Goal: Information Seeking & Learning: Learn about a topic

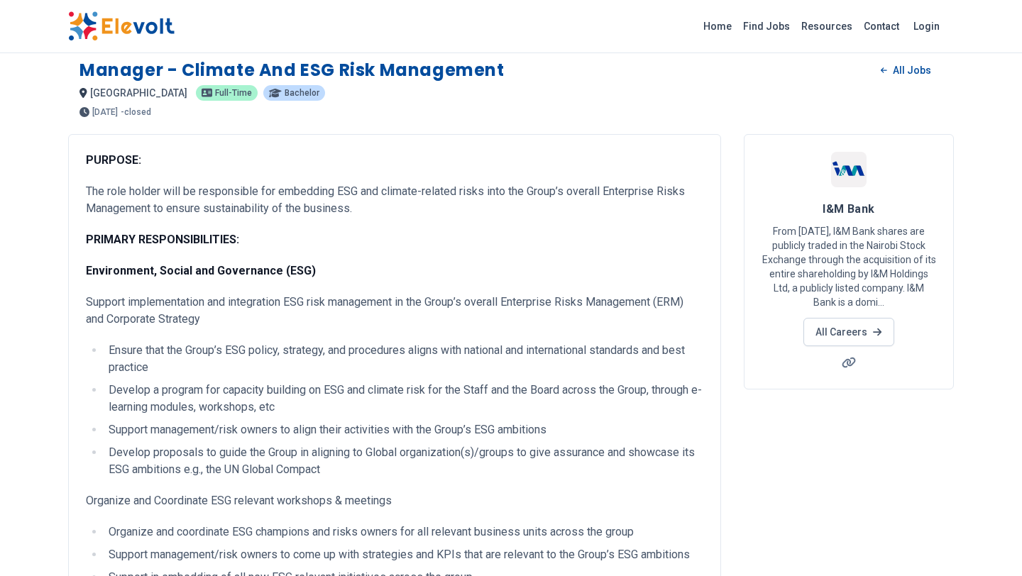
scroll to position [12, 0]
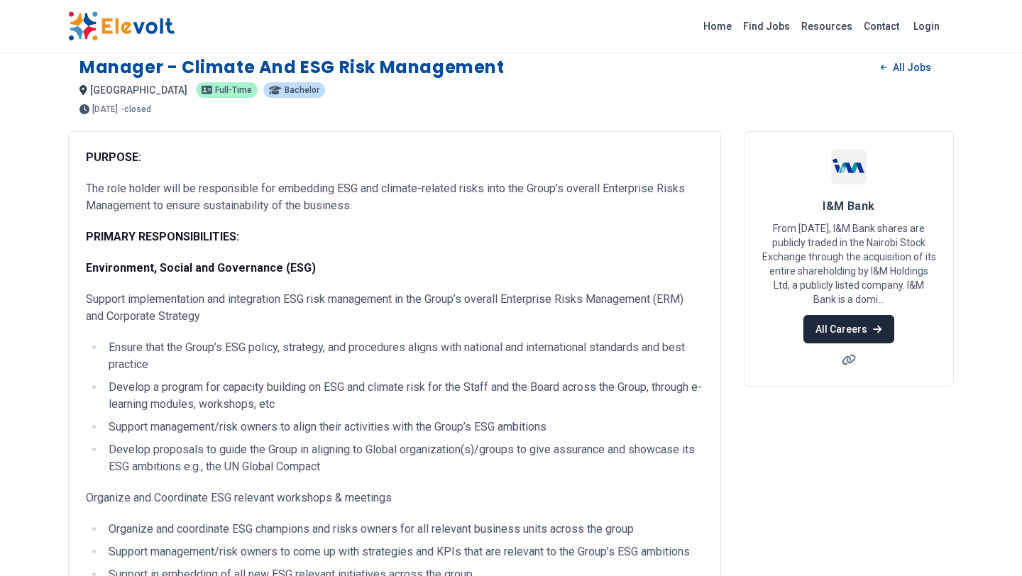
click at [876, 334] on icon at bounding box center [877, 329] width 9 height 10
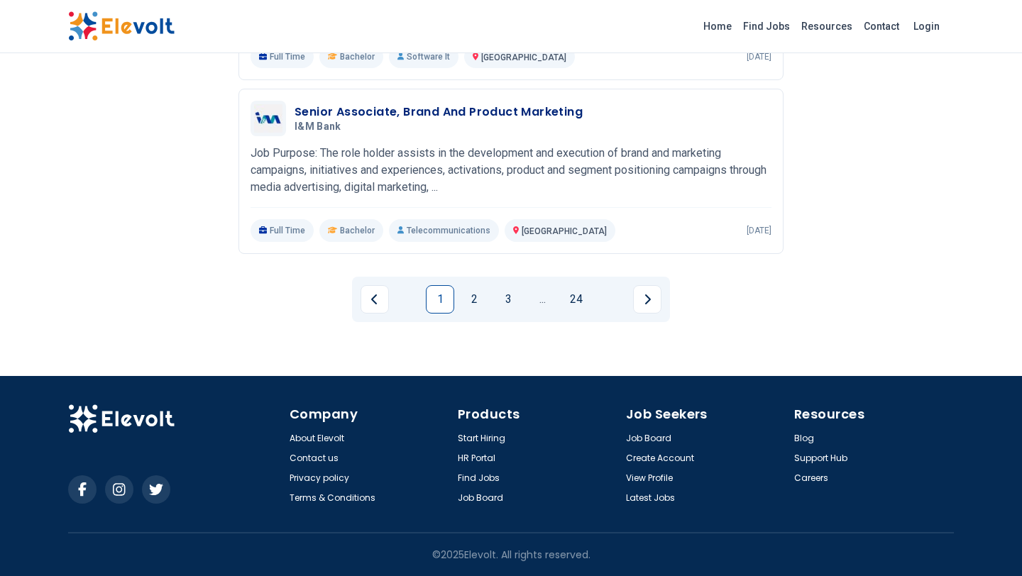
scroll to position [2424, 0]
click at [467, 285] on link "2" at bounding box center [474, 299] width 28 height 28
click at [485, 285] on link "3" at bounding box center [491, 299] width 28 height 28
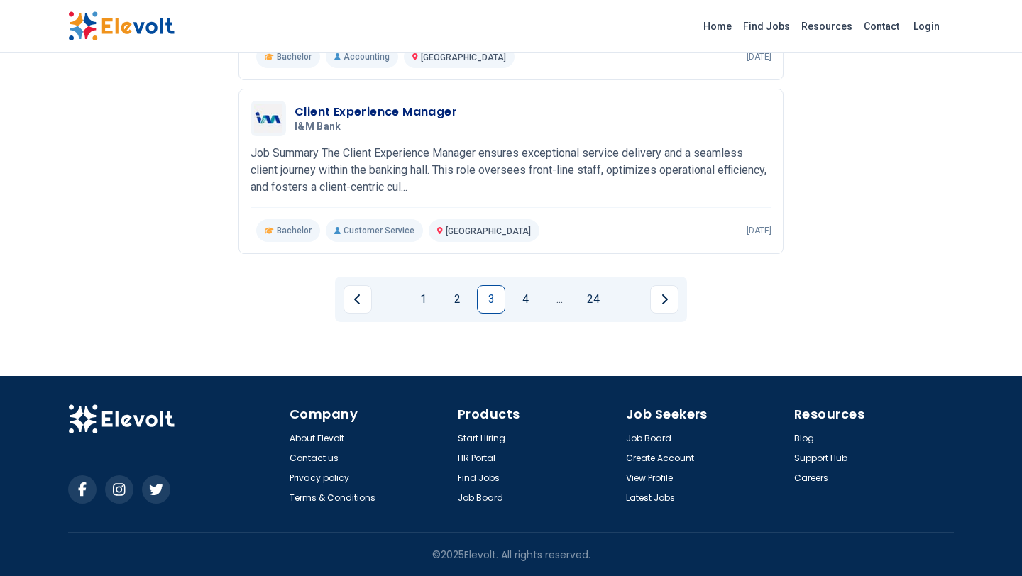
scroll to position [2353, 0]
click at [534, 290] on link "4" at bounding box center [525, 299] width 28 height 28
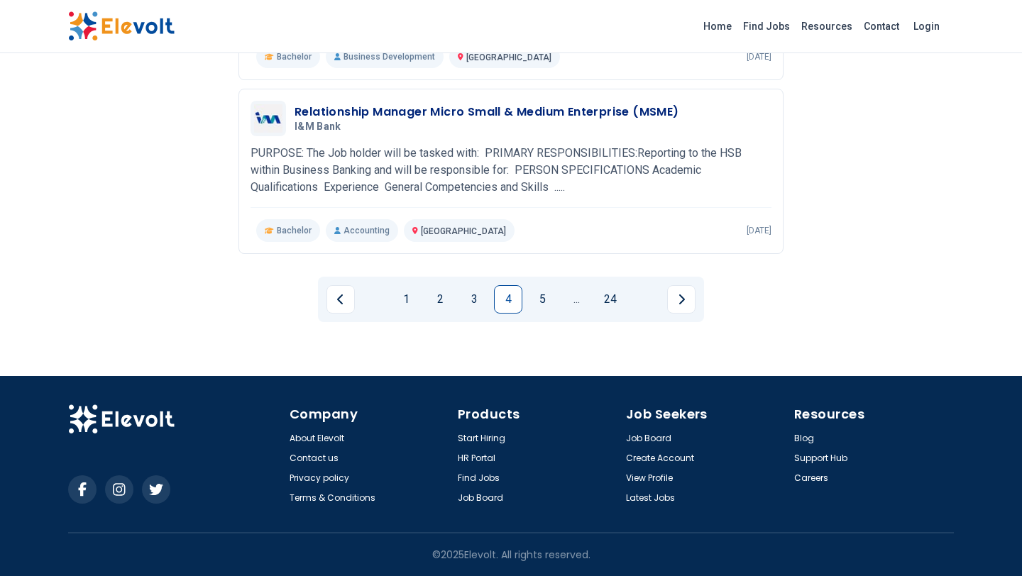
scroll to position [2446, 0]
click at [544, 285] on link "5" at bounding box center [542, 299] width 28 height 28
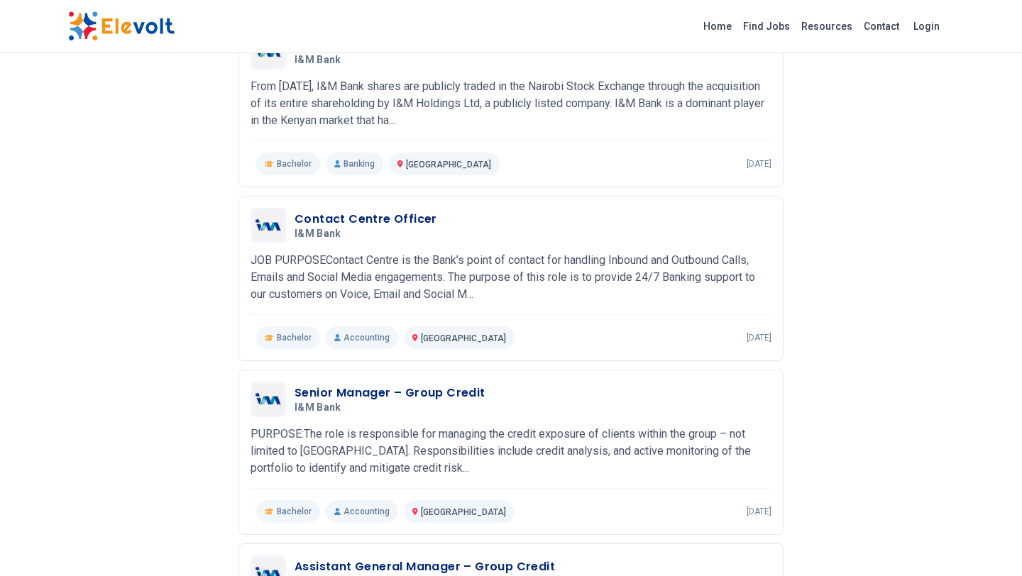
scroll to position [111, 0]
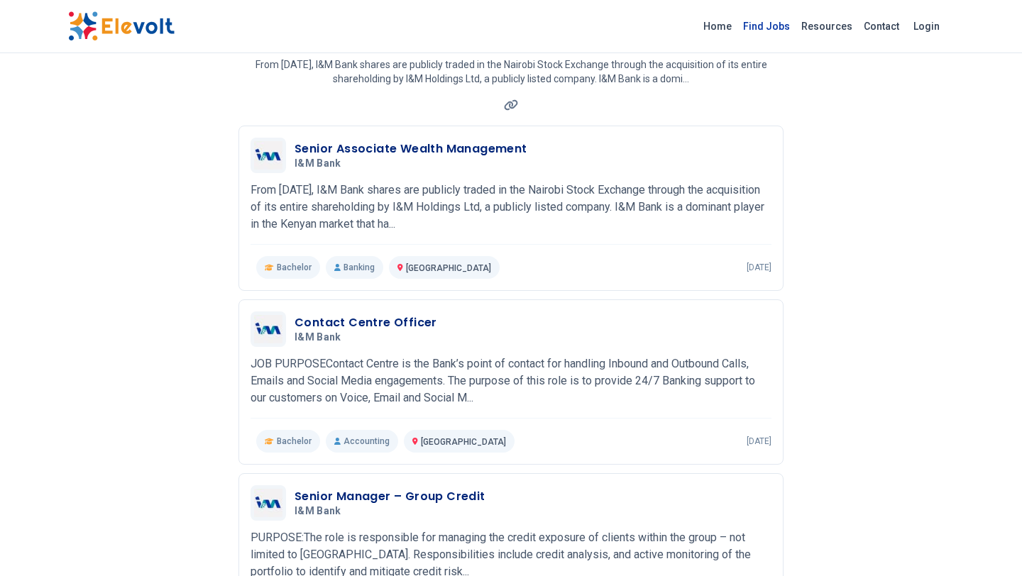
click at [737, 28] on link "Find Jobs" at bounding box center [766, 26] width 58 height 23
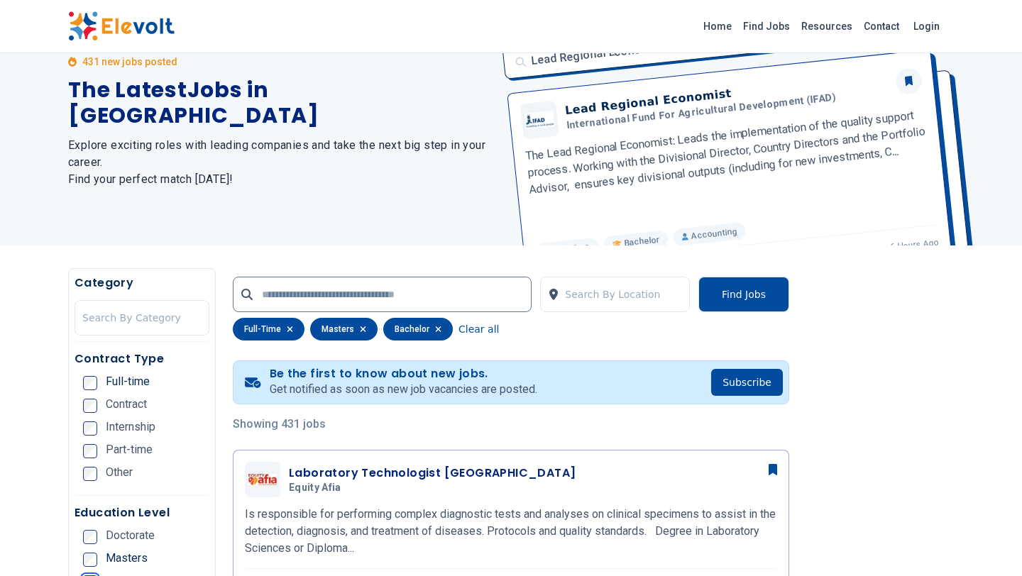
scroll to position [96, 0]
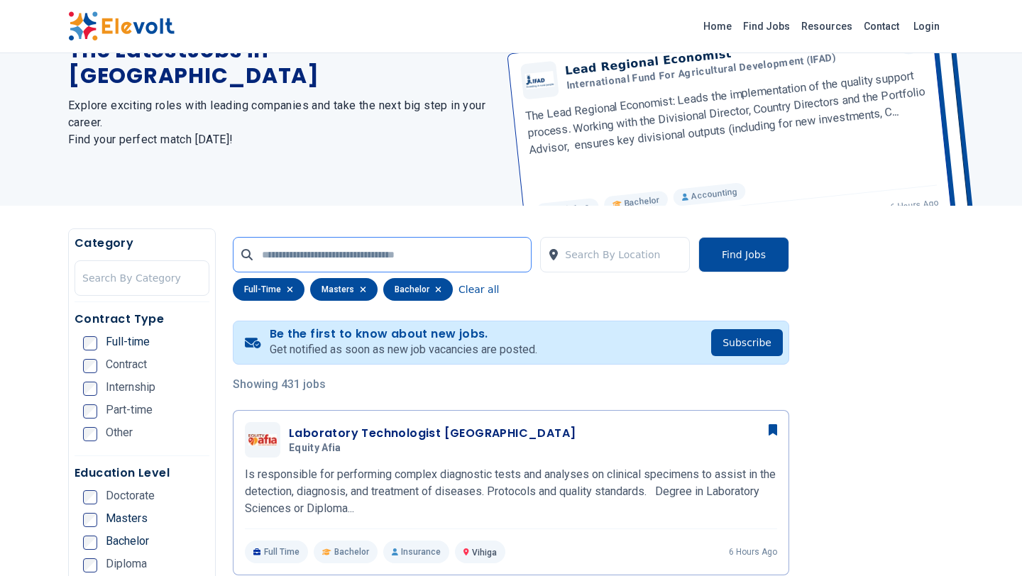
click at [333, 265] on input "text" at bounding box center [382, 254] width 299 height 35
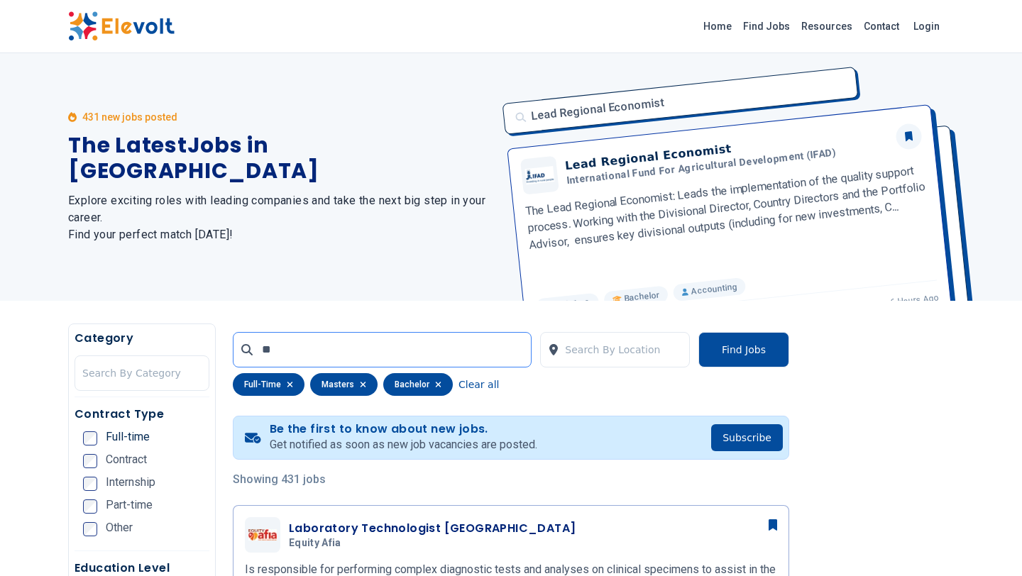
scroll to position [0, 0]
type input "***"
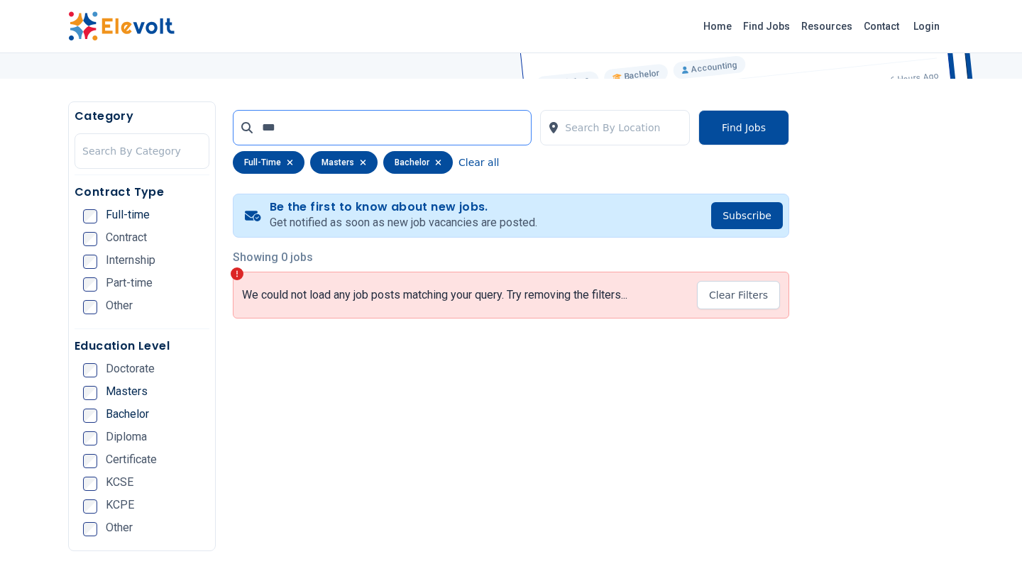
scroll to position [224, 0]
drag, startPoint x: 308, startPoint y: 138, endPoint x: 271, endPoint y: 137, distance: 36.9
click at [271, 137] on input "***" at bounding box center [382, 126] width 299 height 35
